Goal: Task Accomplishment & Management: Use online tool/utility

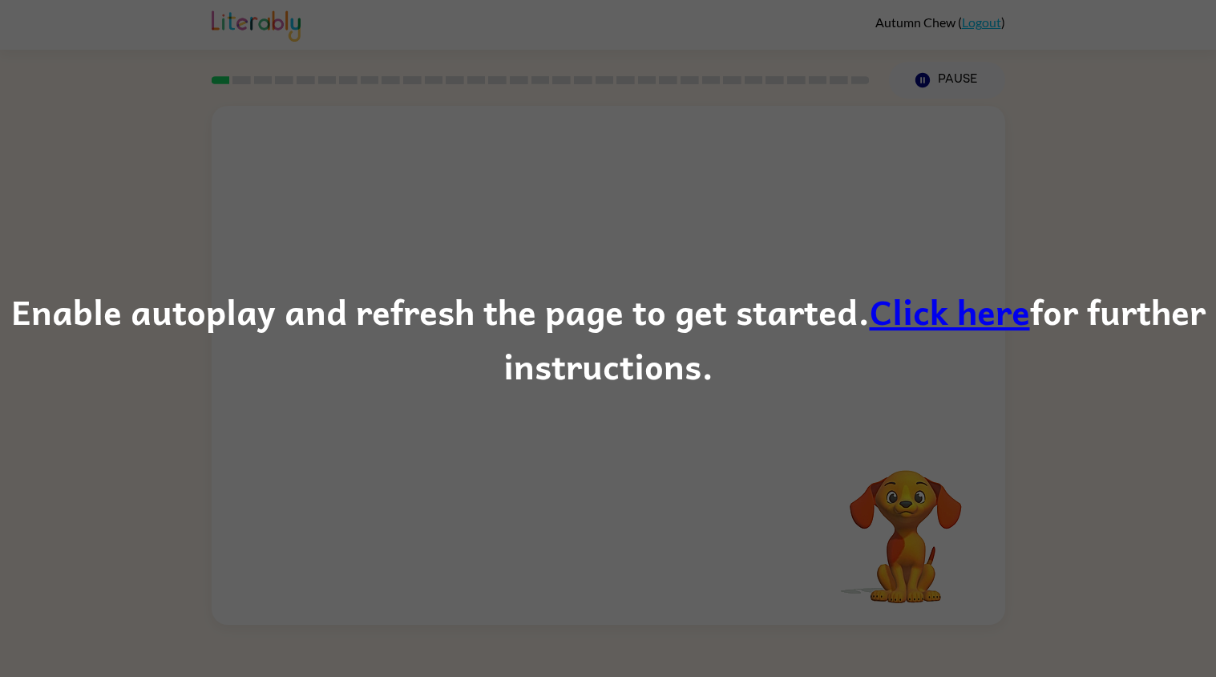
click at [879, 304] on link "Click here" at bounding box center [950, 311] width 160 height 54
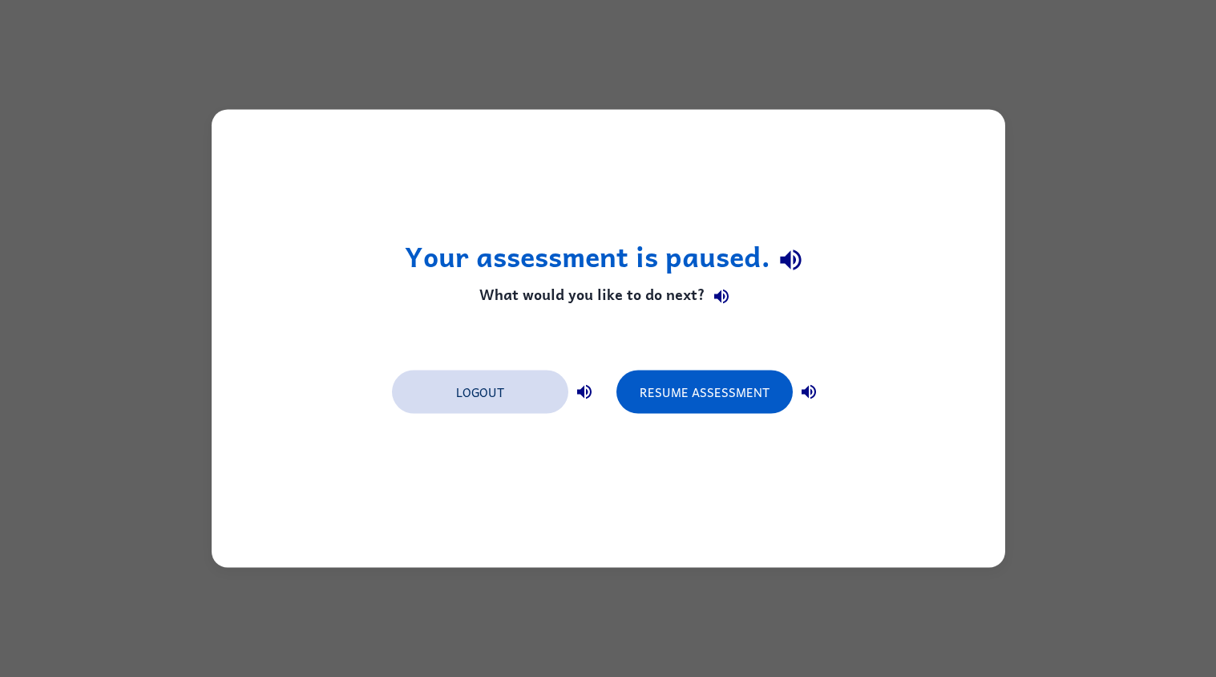
click at [493, 394] on button "Logout" at bounding box center [480, 391] width 176 height 43
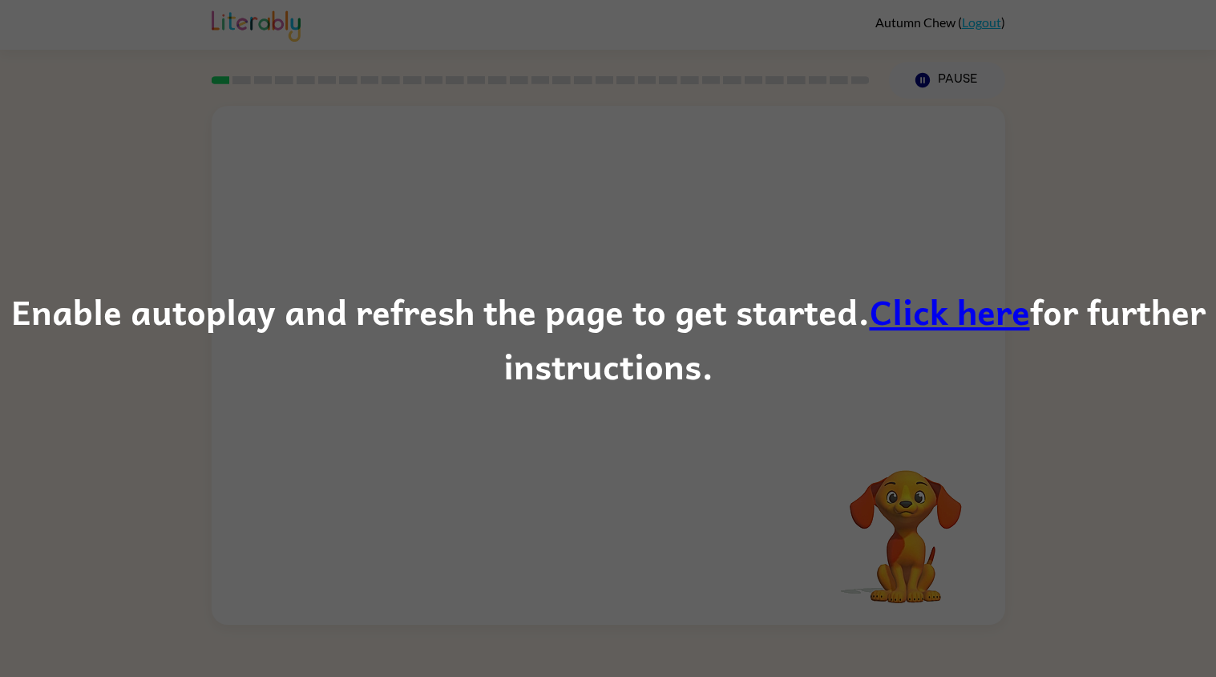
click at [0, 508] on div "Enable autoplay and refresh the page to get started. Click here for further ins…" at bounding box center [608, 338] width 1216 height 677
click at [827, 141] on div "Enable autoplay and refresh the page to get started. Click here for further ins…" at bounding box center [608, 338] width 1216 height 677
click at [941, 314] on link "Click here" at bounding box center [950, 311] width 160 height 54
click at [916, 304] on link "Click here" at bounding box center [950, 311] width 160 height 54
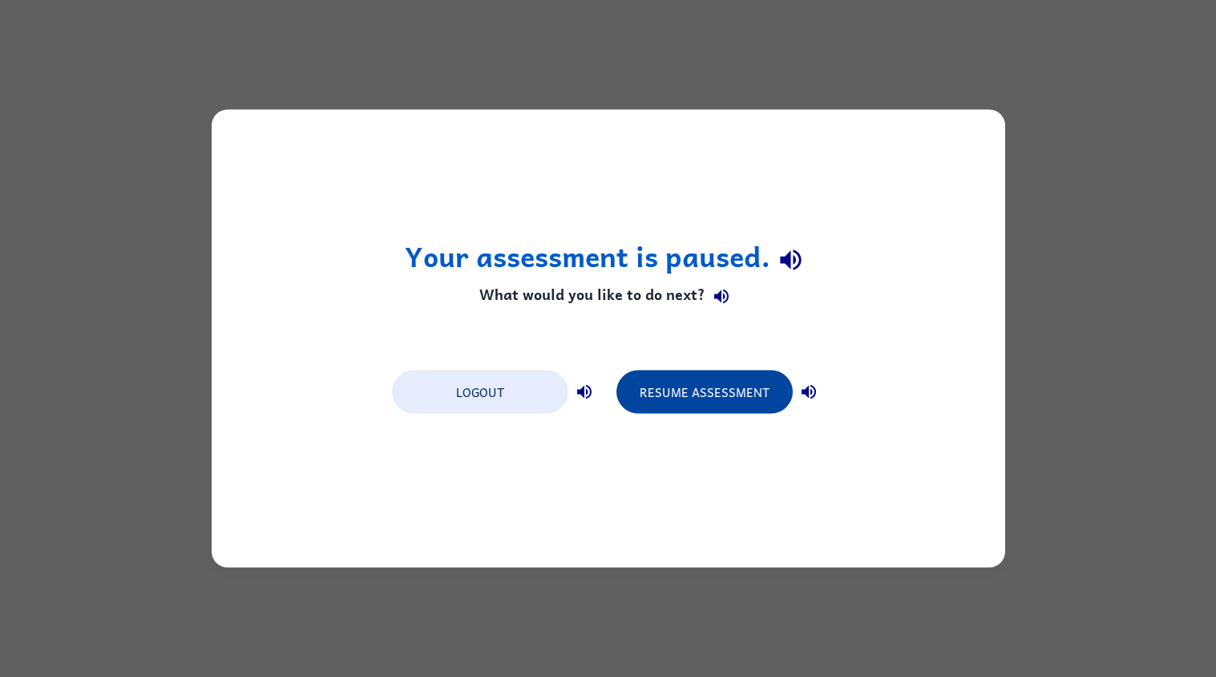
click at [689, 380] on button "Resume Assessment" at bounding box center [705, 391] width 176 height 43
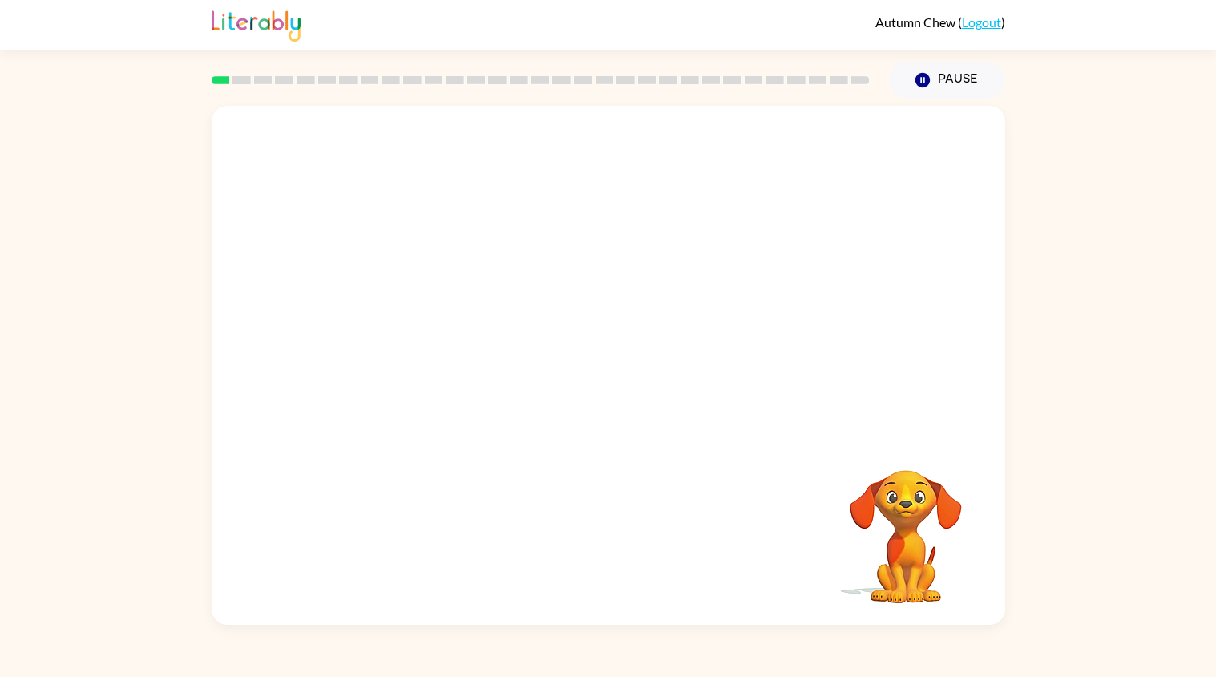
click at [974, 23] on link "Logout" at bounding box center [981, 21] width 39 height 15
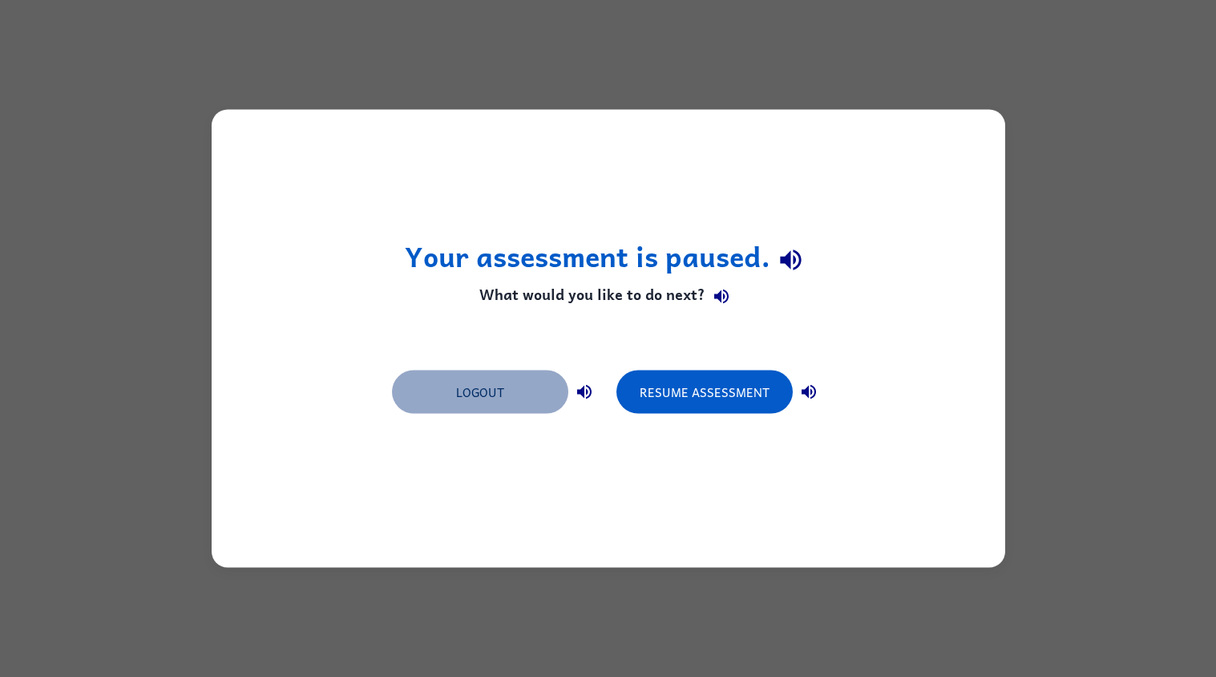
click at [500, 400] on button "Logout" at bounding box center [480, 391] width 176 height 43
